Goal: Information Seeking & Learning: Learn about a topic

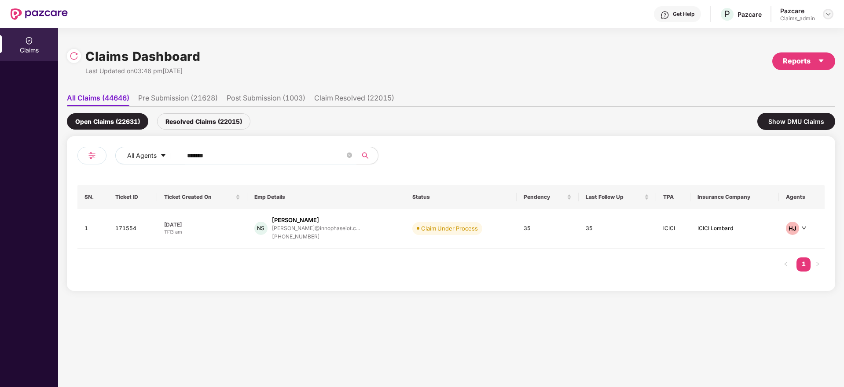
click at [829, 12] on img at bounding box center [828, 14] width 7 height 7
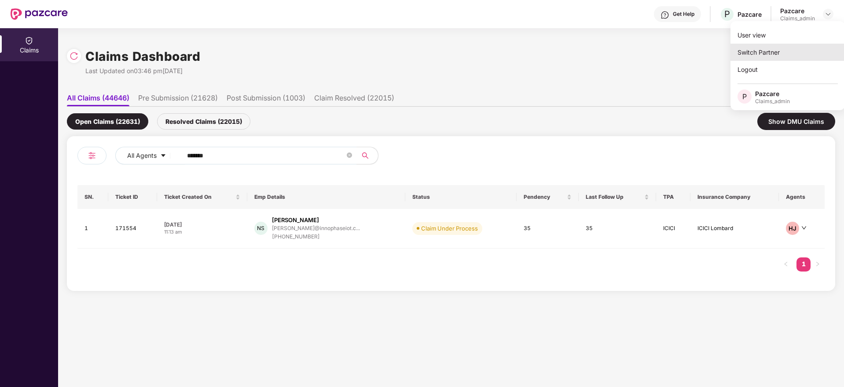
click at [788, 55] on div "Switch Partner" at bounding box center [788, 52] width 114 height 17
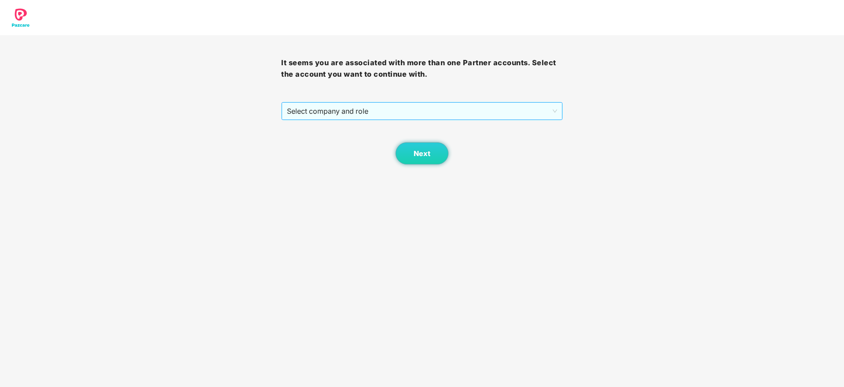
click at [449, 111] on span "Select company and role" at bounding box center [422, 111] width 270 height 17
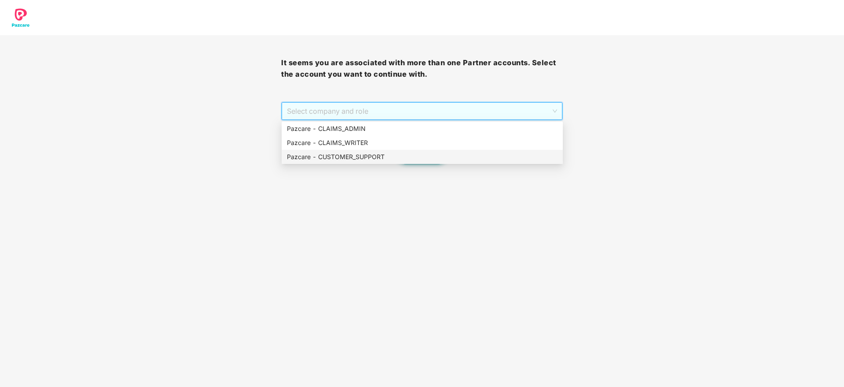
click at [435, 160] on div "Pazcare - CUSTOMER_SUPPORT" at bounding box center [422, 157] width 271 height 10
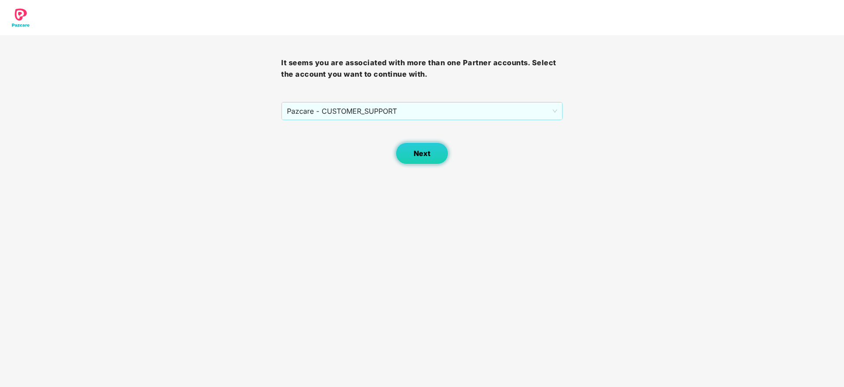
click at [435, 160] on button "Next" at bounding box center [422, 153] width 53 height 22
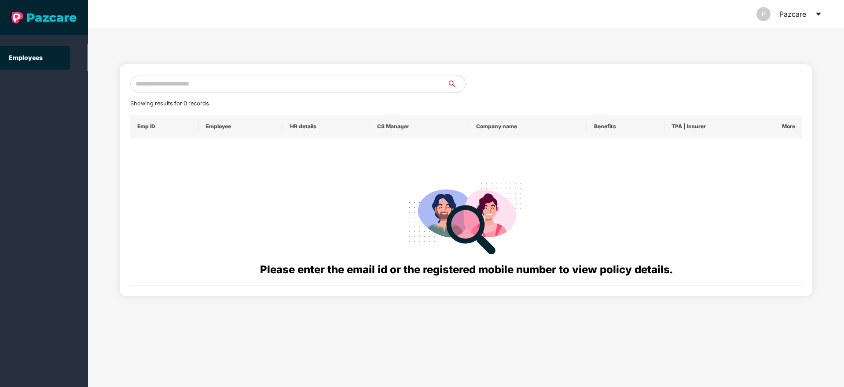
click at [260, 84] on input "text" at bounding box center [288, 84] width 317 height 18
paste input "**********"
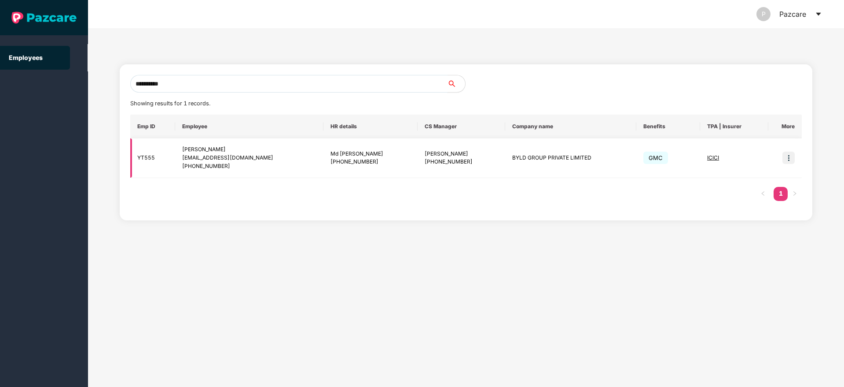
type input "**********"
click at [788, 159] on img at bounding box center [789, 157] width 12 height 12
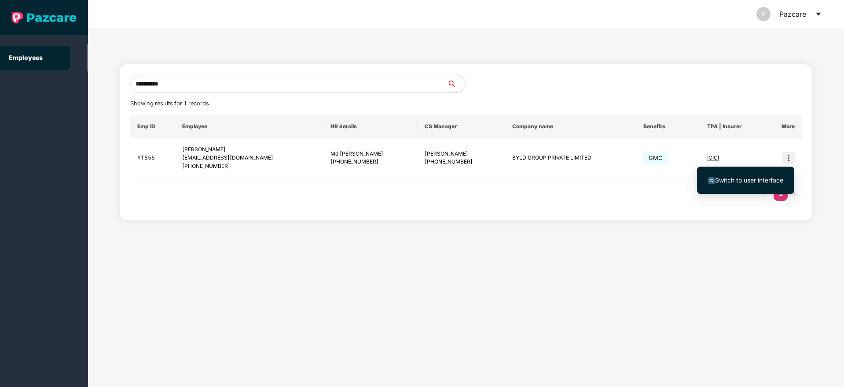
click at [733, 185] on li "Switch to user interface" at bounding box center [745, 180] width 97 height 18
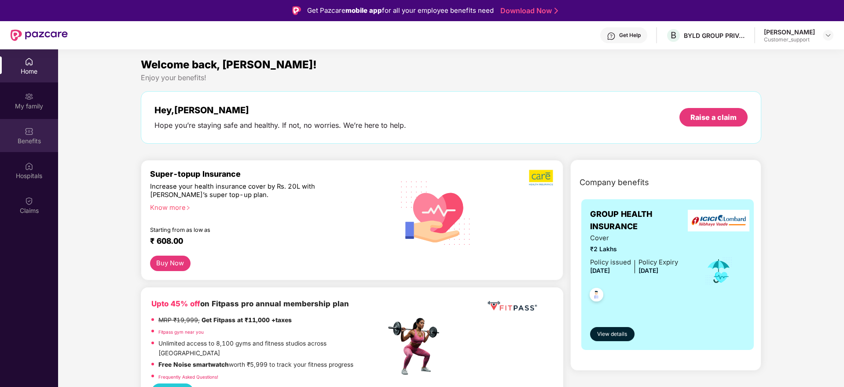
click at [28, 137] on div "Benefits" at bounding box center [29, 140] width 58 height 9
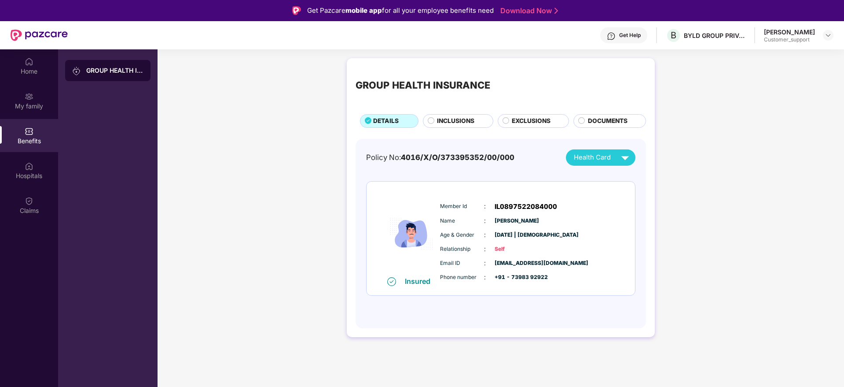
click at [530, 120] on span "EXCLUSIONS" at bounding box center [531, 121] width 39 height 10
